Goal: Subscribe to service/newsletter

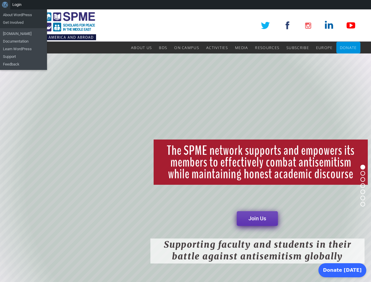
click at [186, 146] on rs-layer "The SPME network supports and empowers its members to effectively combat antise…" at bounding box center [261, 162] width 214 height 45
click at [186, 5] on div "About WordPress About WordPress Get Involved [DOMAIN_NAME] Documentation Learn …" at bounding box center [185, 4] width 371 height 9
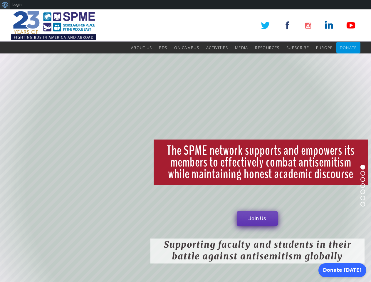
click at [186, 146] on rs-layer "The SPME network supports and empowers its members to effectively combat antise…" at bounding box center [261, 162] width 214 height 45
click at [186, 168] on rs-layer "The SPME network supports and empowers its members to effectively combat antise…" at bounding box center [261, 162] width 214 height 45
click at [363, 167] on rs-bullet at bounding box center [363, 167] width 5 height 5
click at [363, 174] on rs-bullet at bounding box center [363, 173] width 5 height 5
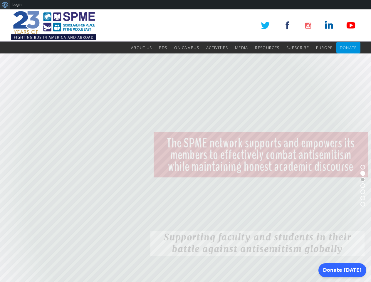
click at [363, 180] on rs-bullet at bounding box center [363, 179] width 5 height 5
